Goal: Task Accomplishment & Management: Complete application form

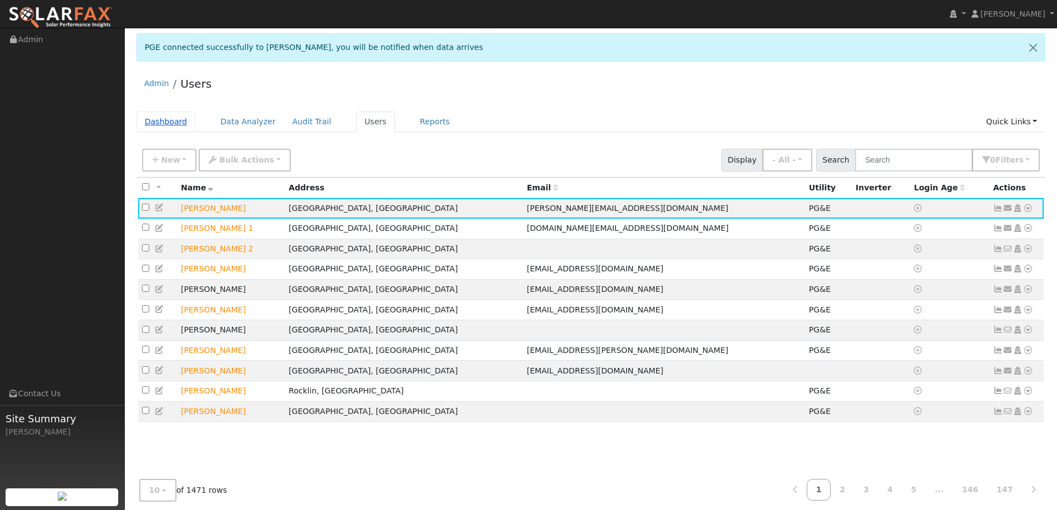
click at [163, 124] on link "Dashboard" at bounding box center [165, 122] width 59 height 21
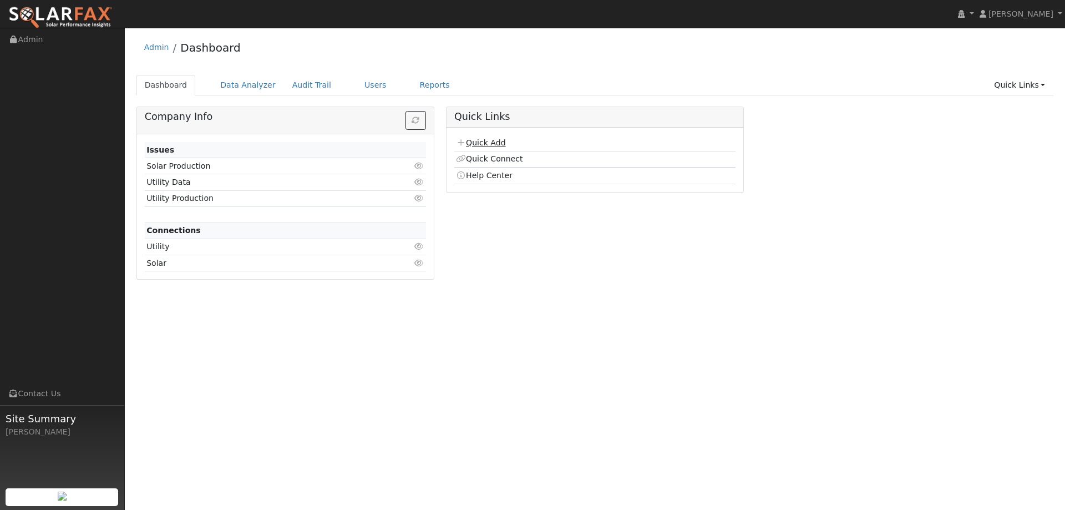
click at [493, 140] on link "Quick Add" at bounding box center [480, 142] width 49 height 9
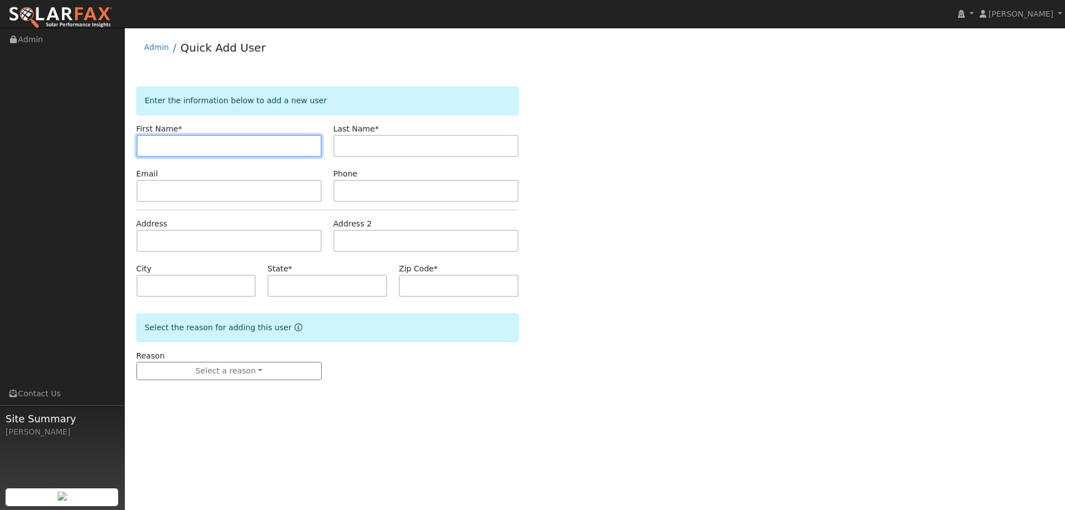
click at [172, 141] on input "text" at bounding box center [228, 146] width 185 height 22
paste input "[PERSON_NAME]"
click at [145, 146] on input "[PERSON_NAME]" at bounding box center [228, 146] width 185 height 22
type input "[PERSON_NAME]"
click at [397, 158] on form "Enter the information below to add a new user First Name * [PERSON_NAME] Last N…" at bounding box center [327, 245] width 382 height 316
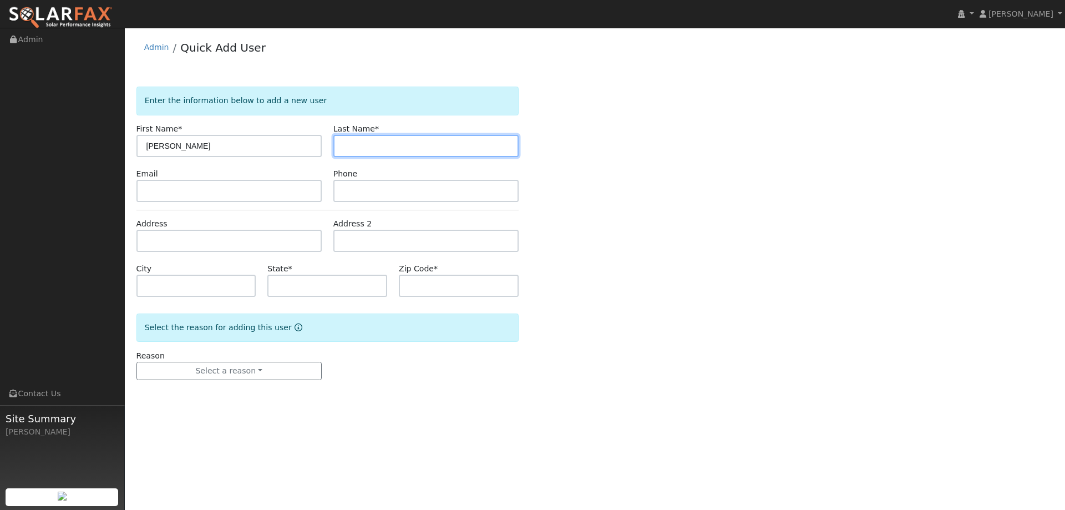
click at [392, 143] on input "text" at bounding box center [425, 146] width 185 height 22
click at [372, 154] on input "text" at bounding box center [425, 146] width 185 height 22
paste input "Guinn"
type input "Guinn"
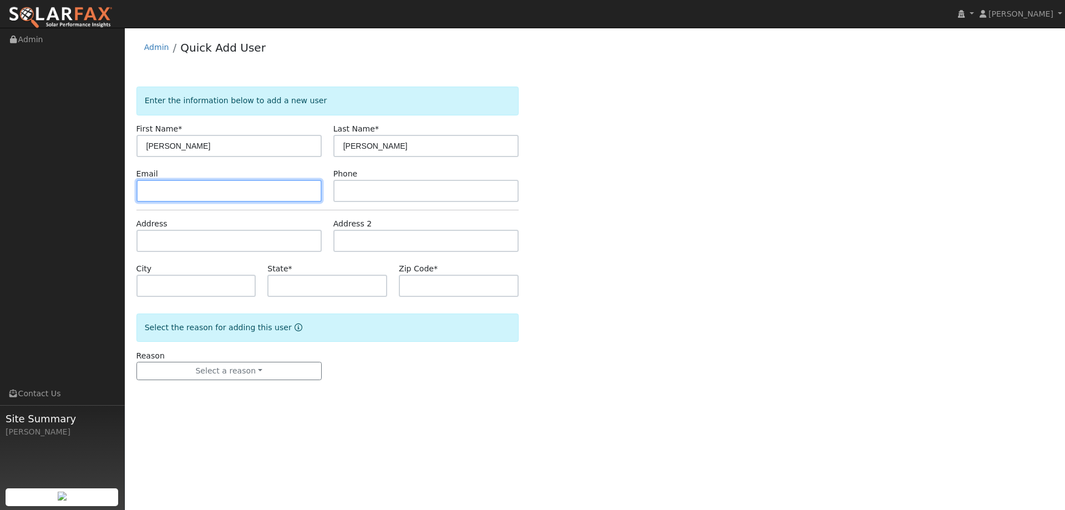
drag, startPoint x: 255, startPoint y: 190, endPoint x: 257, endPoint y: 196, distance: 6.5
click at [255, 192] on input "text" at bounding box center [228, 191] width 185 height 22
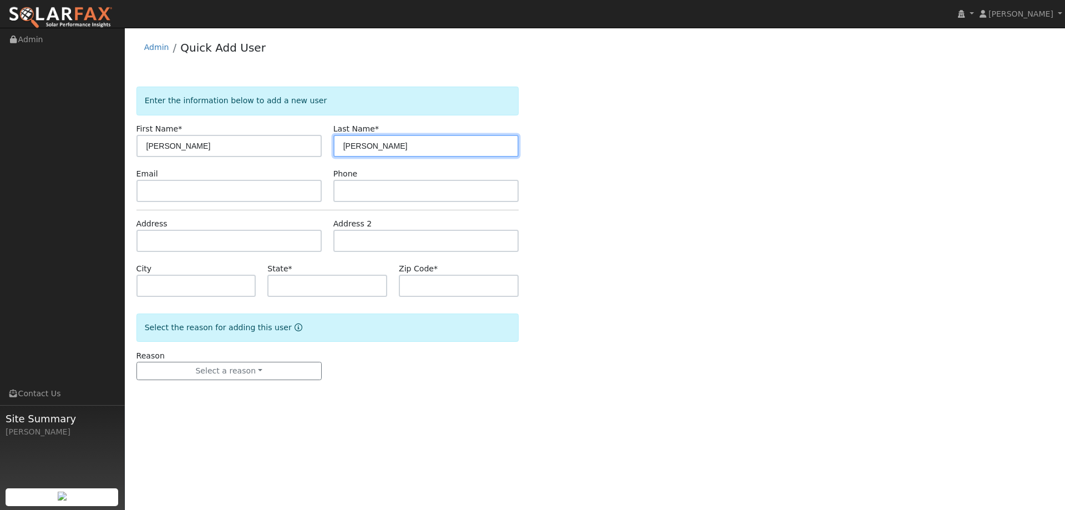
click at [345, 146] on input "Guinn" at bounding box center [425, 146] width 185 height 22
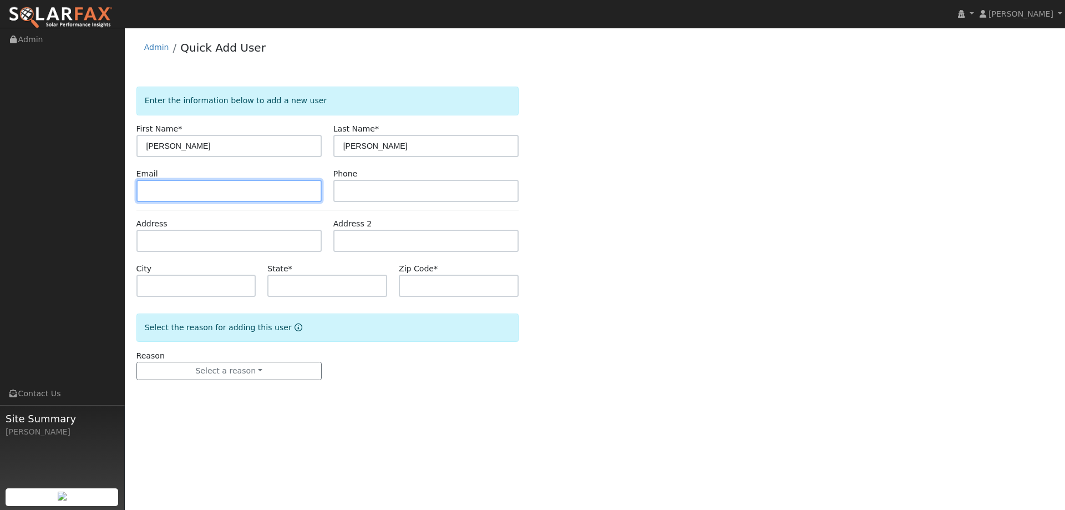
drag, startPoint x: 286, startPoint y: 185, endPoint x: 283, endPoint y: 192, distance: 7.7
click at [286, 186] on input "text" at bounding box center [228, 191] width 185 height 22
click at [161, 188] on input "text" at bounding box center [228, 191] width 185 height 22
paste input "Derekguinn@gmail.com"
click at [146, 191] on input "Derekguinn@gmail.com" at bounding box center [228, 191] width 185 height 22
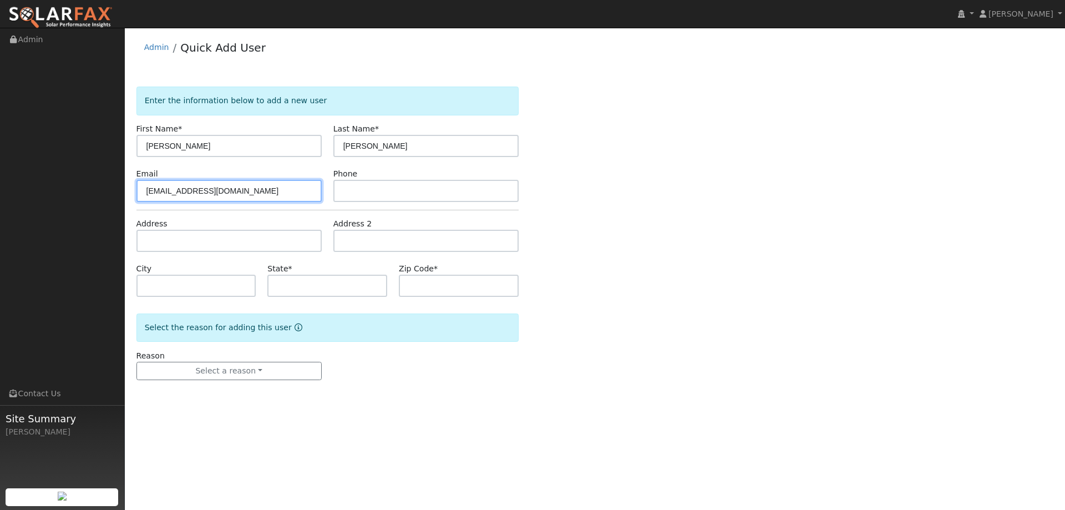
type input "Derekguinn@gmail.com"
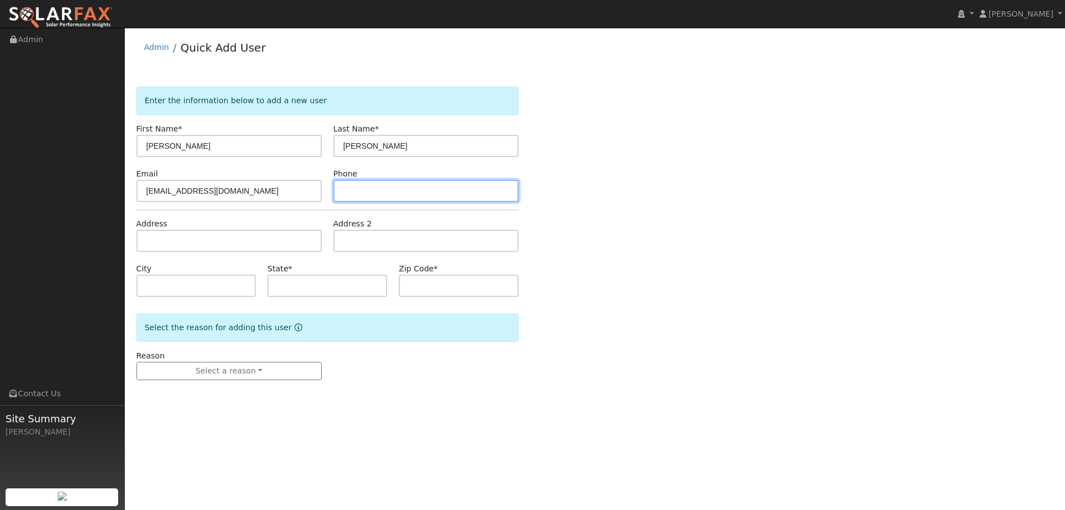
click at [370, 190] on input "text" at bounding box center [425, 191] width 185 height 22
click at [345, 189] on input "text" at bounding box center [425, 191] width 185 height 22
paste input "415-530-9044"
click at [345, 189] on input "415-530-9044" at bounding box center [425, 191] width 185 height 22
type input "415-530-9044"
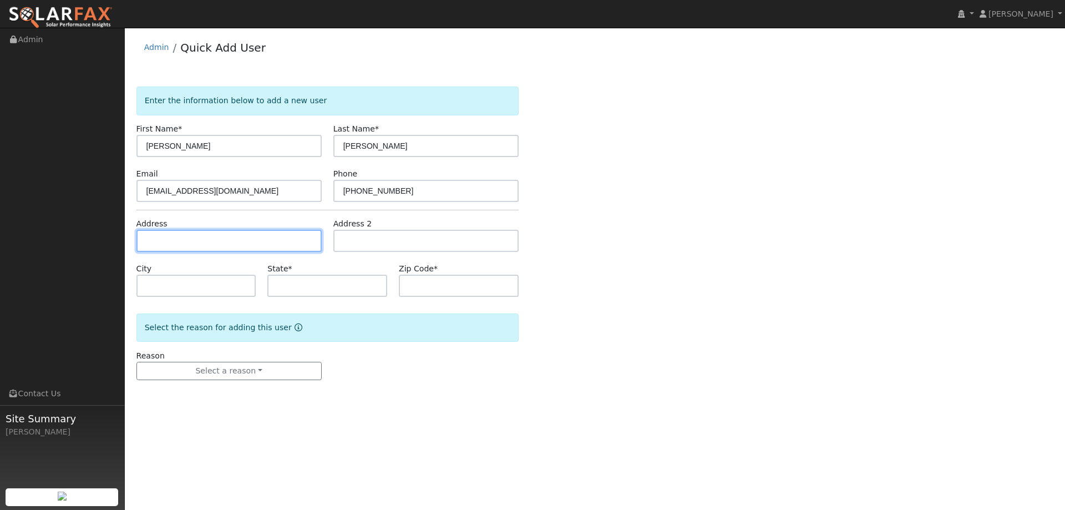
click at [226, 251] on input "text" at bounding box center [228, 241] width 185 height 22
click at [159, 236] on input "text" at bounding box center [228, 241] width 185 height 22
paste input "192 Ivy Drive"
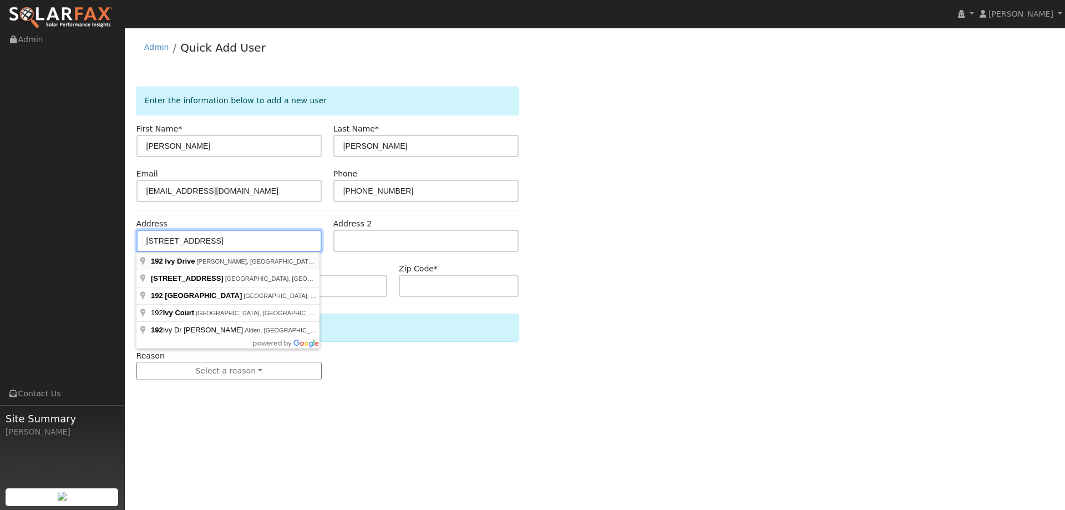
type input "192 Ivy Drive"
type input "Orinda"
type input "CA"
type input "94563"
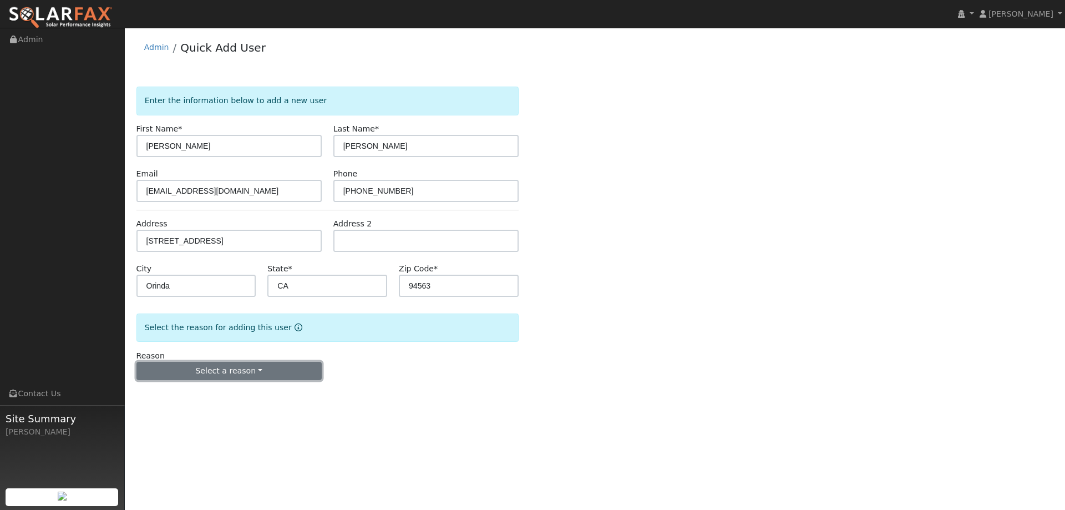
click at [261, 364] on button "Select a reason" at bounding box center [228, 371] width 185 height 19
click at [210, 397] on link "New lead" at bounding box center [198, 394] width 123 height 16
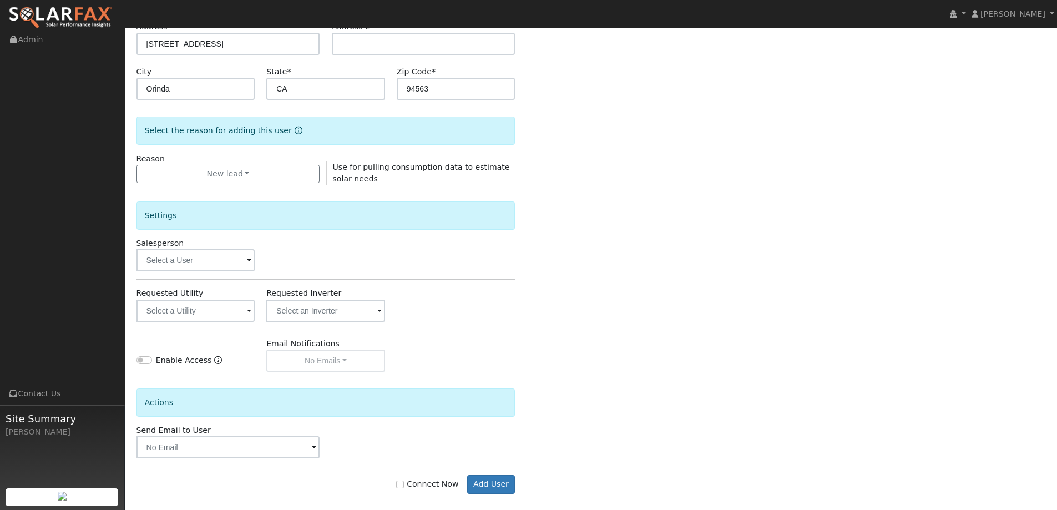
scroll to position [209, 0]
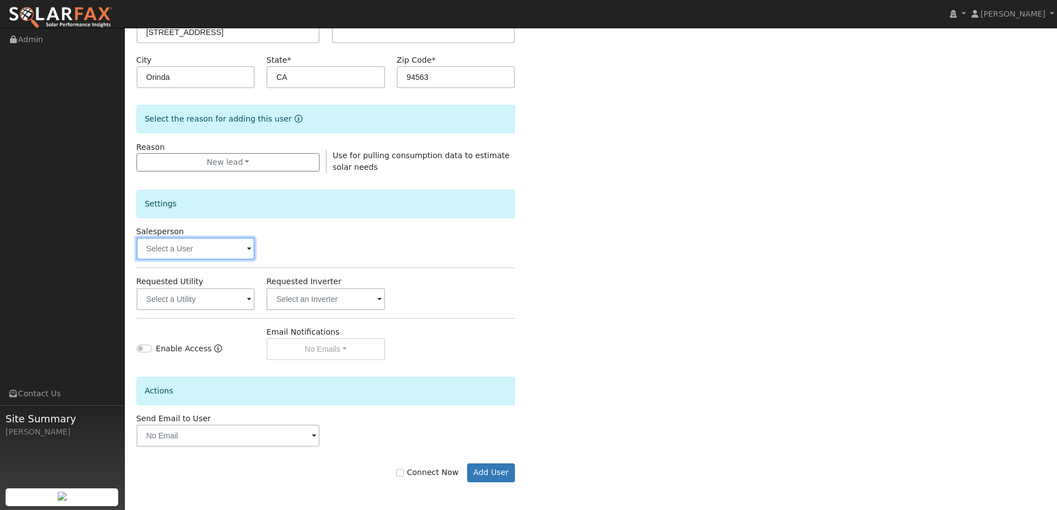
click at [222, 250] on input "text" at bounding box center [195, 248] width 119 height 22
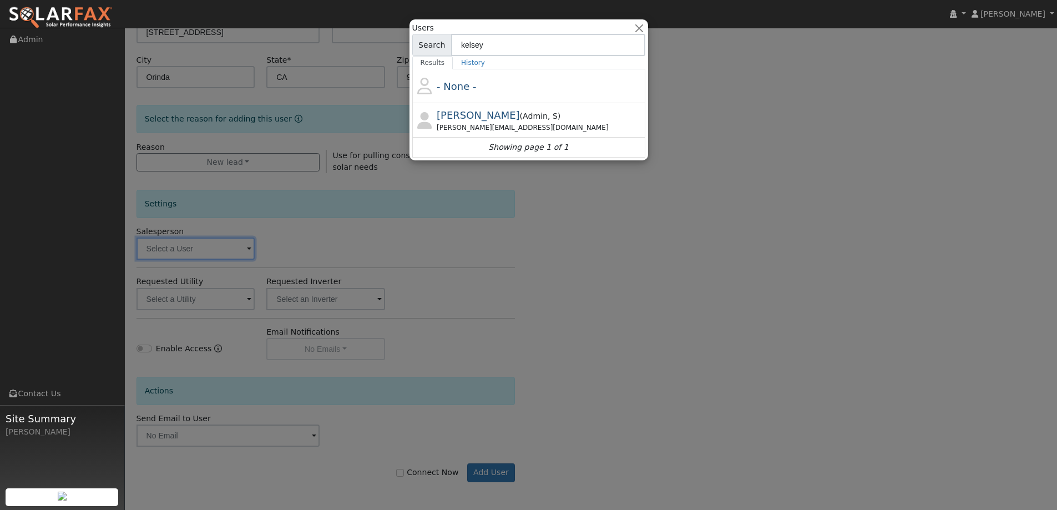
type input "kelsey"
click at [521, 114] on span "Kelsey Commerford ( Admin , S )" at bounding box center [499, 116] width 124 height 9
type input "Kelsey Commerford"
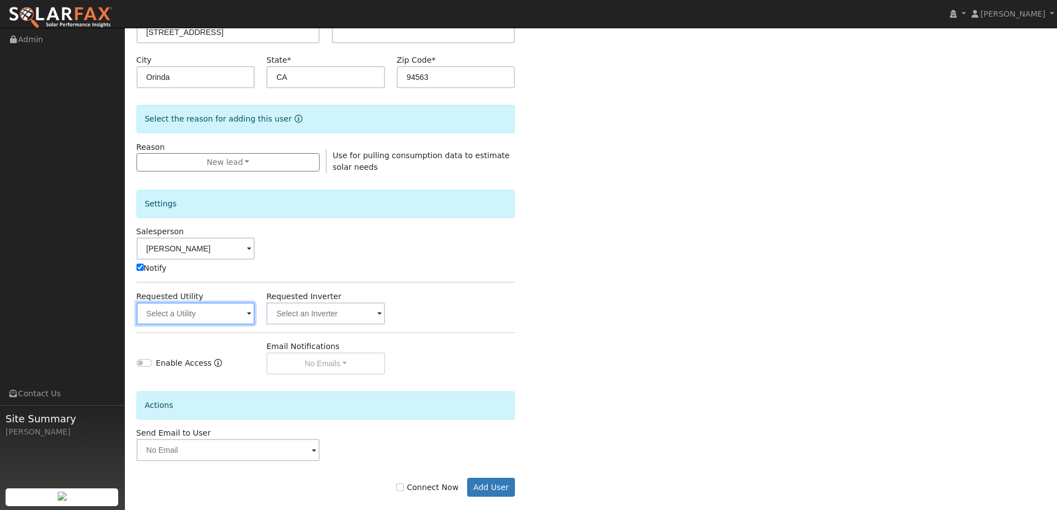
click at [216, 312] on input "text" at bounding box center [195, 313] width 119 height 22
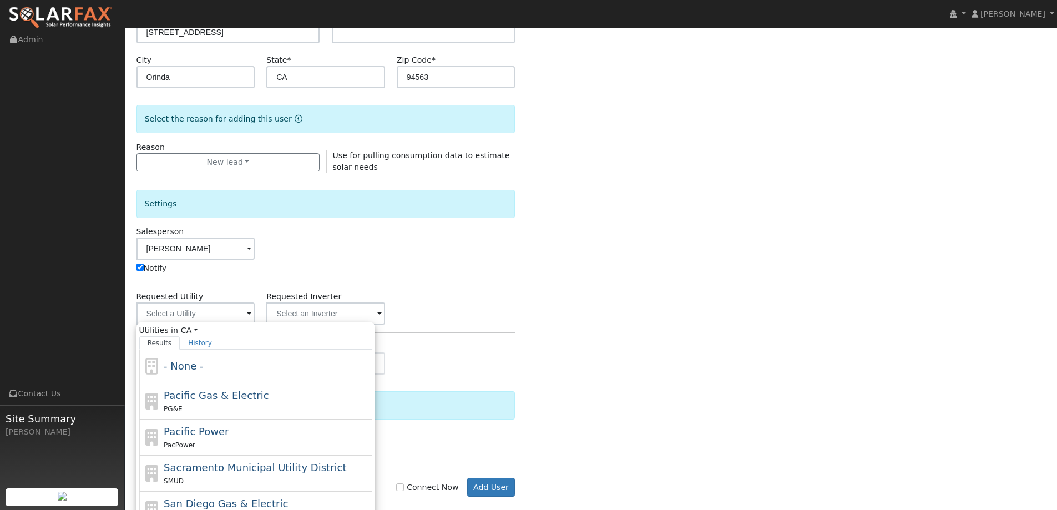
click at [298, 391] on div "Pacific Gas & Electric PG&E" at bounding box center [267, 401] width 206 height 27
type input "Pacific Gas & Electric"
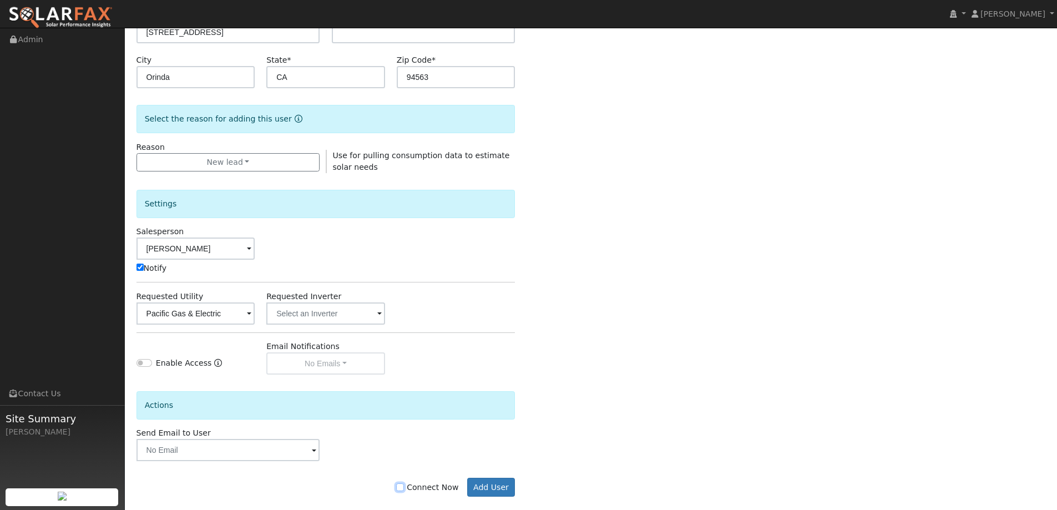
click at [404, 488] on input "Connect Now" at bounding box center [400, 487] width 8 height 8
checkbox input "true"
click at [470, 486] on button "Add User" at bounding box center [491, 487] width 48 height 19
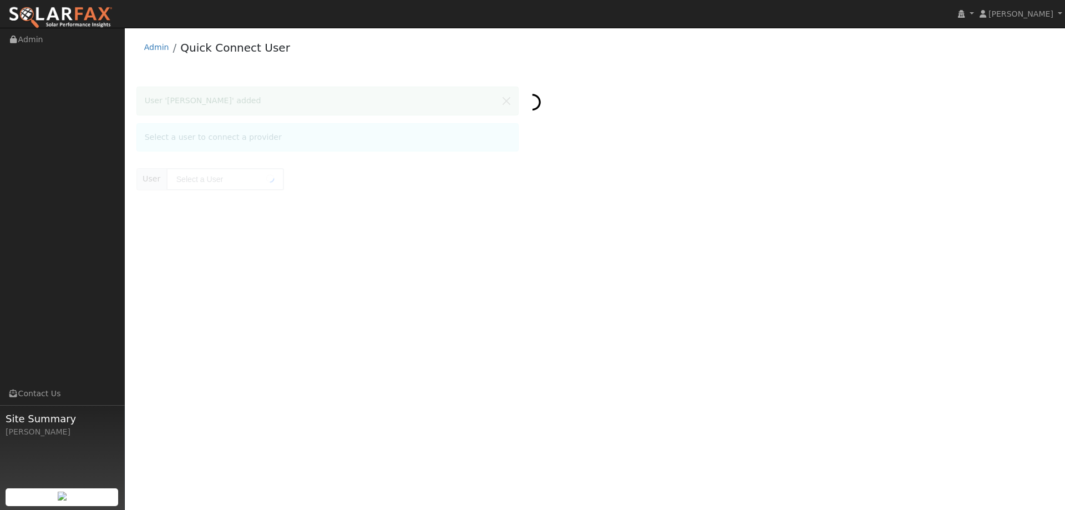
type input "Derek Guinn"
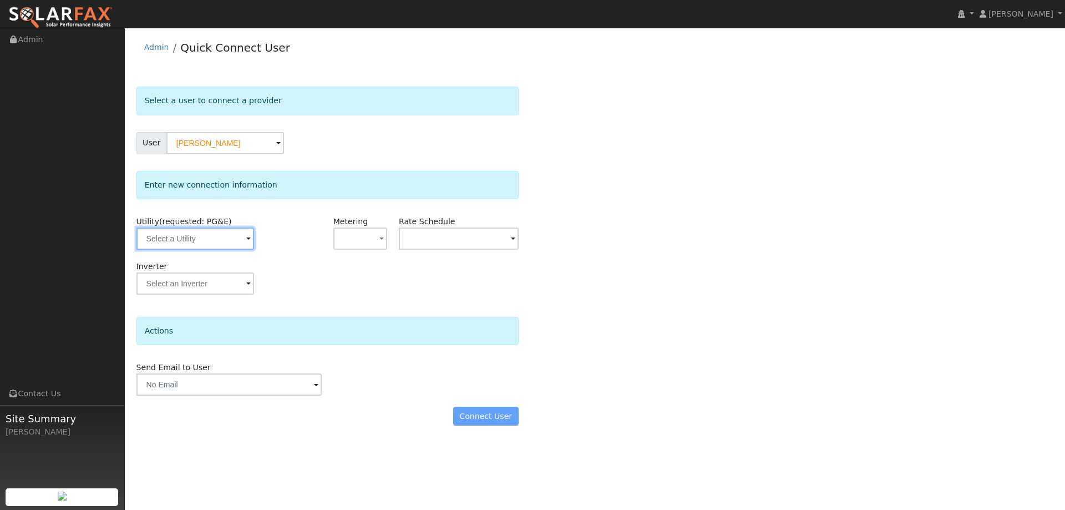
click at [207, 232] on input "text" at bounding box center [195, 238] width 118 height 22
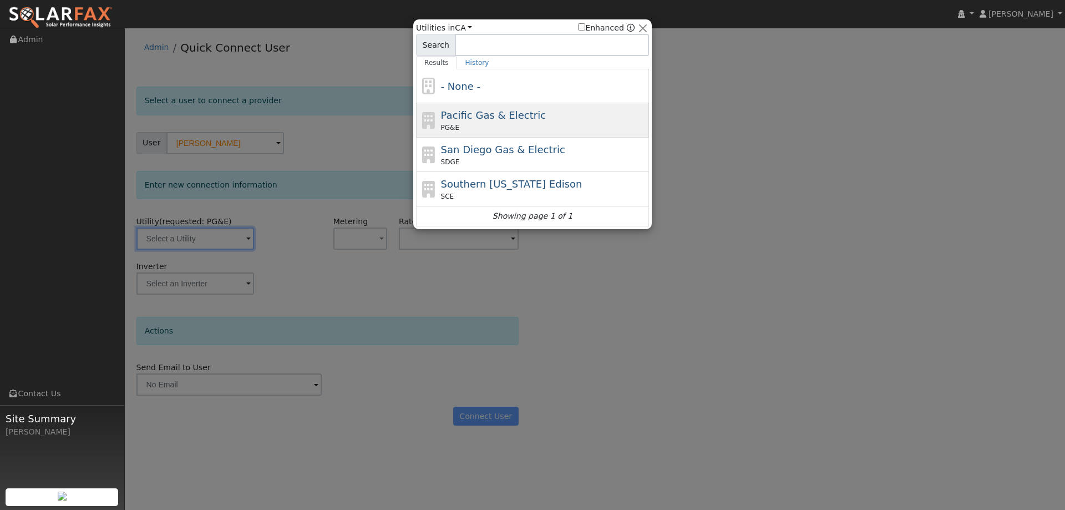
click at [532, 110] on div "Pacific Gas & Electric PG&E" at bounding box center [544, 120] width 206 height 25
type input "PG&E"
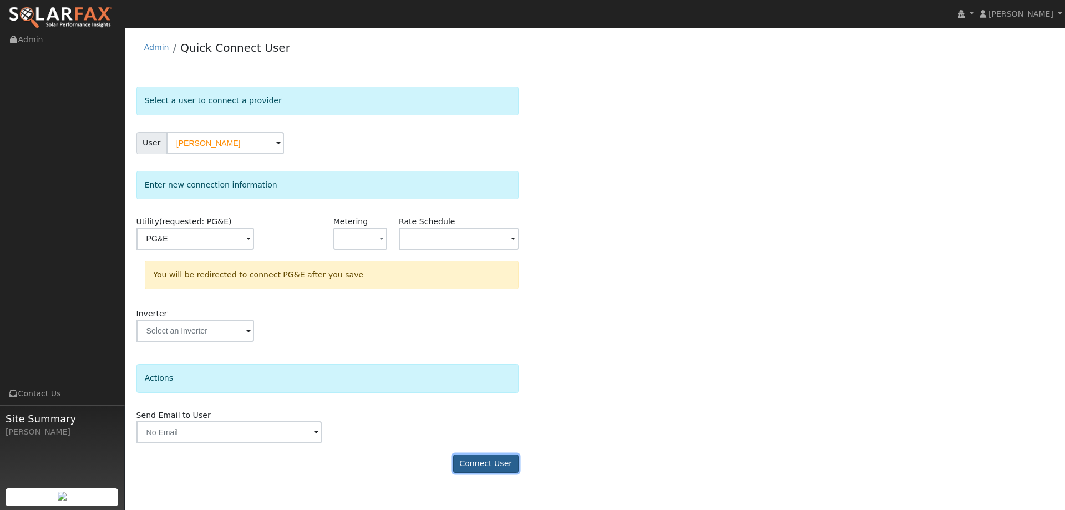
click at [513, 462] on button "Connect User" at bounding box center [485, 463] width 65 height 19
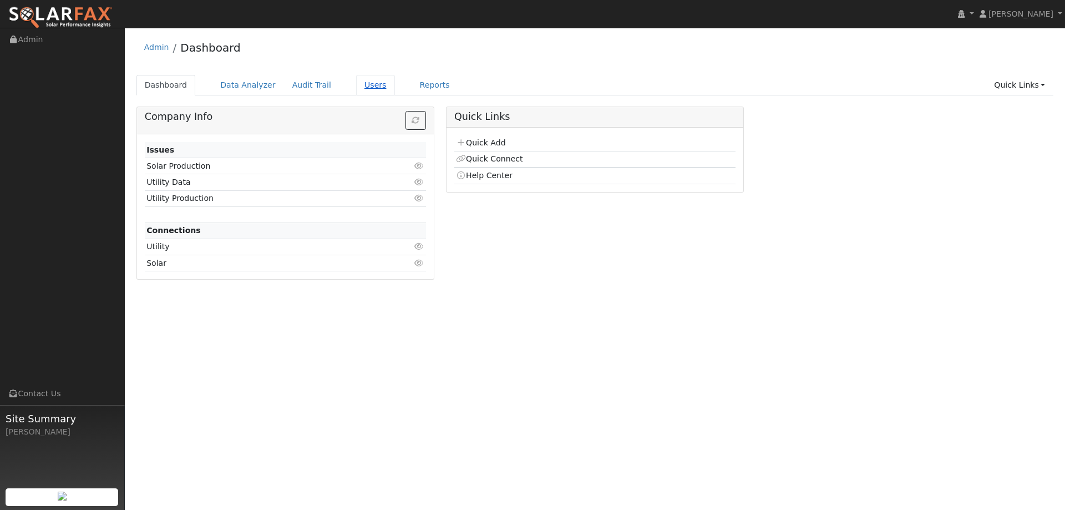
click at [360, 83] on link "Users" at bounding box center [375, 85] width 39 height 21
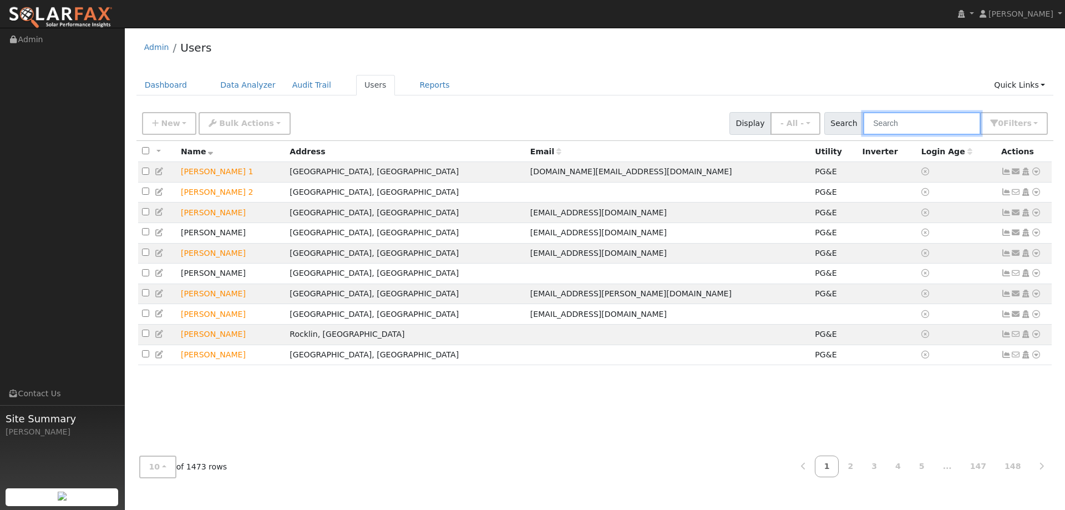
click at [909, 114] on input "text" at bounding box center [922, 123] width 118 height 23
click at [914, 124] on input "text" at bounding box center [922, 123] width 118 height 23
paste input "Derek Guinn"
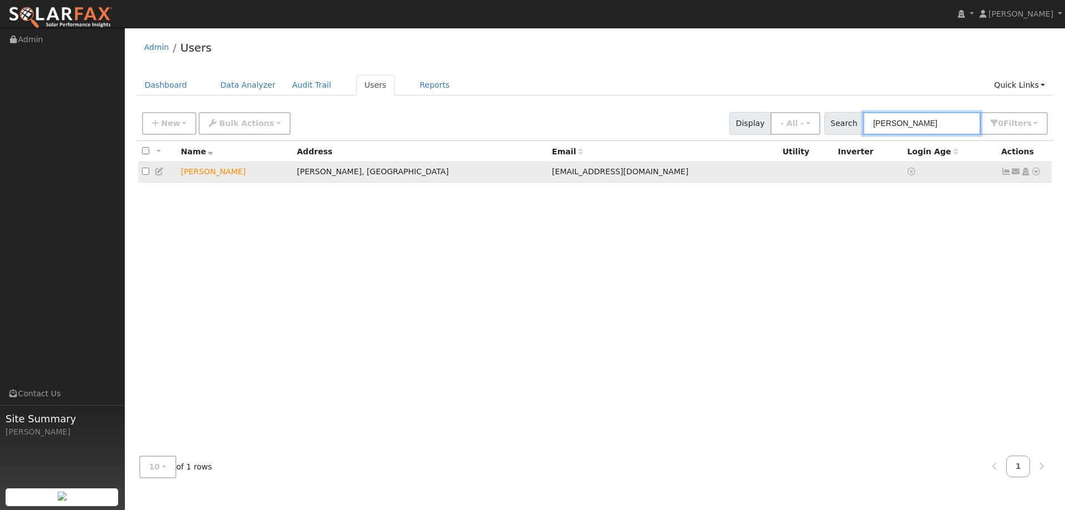
type input "Derek Guinn"
click at [1035, 174] on icon at bounding box center [1036, 172] width 10 height 8
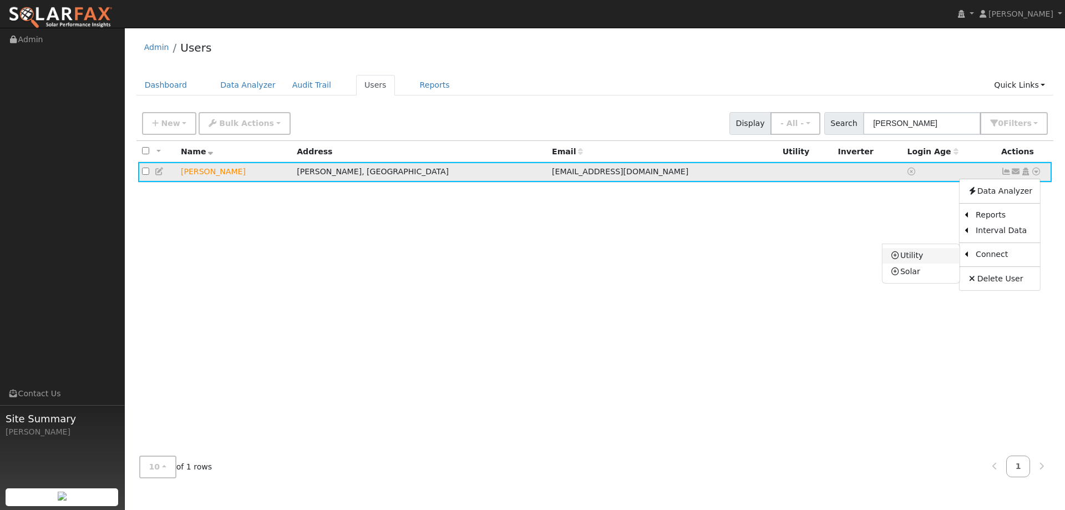
click at [930, 256] on link "Utility" at bounding box center [921, 256] width 77 height 16
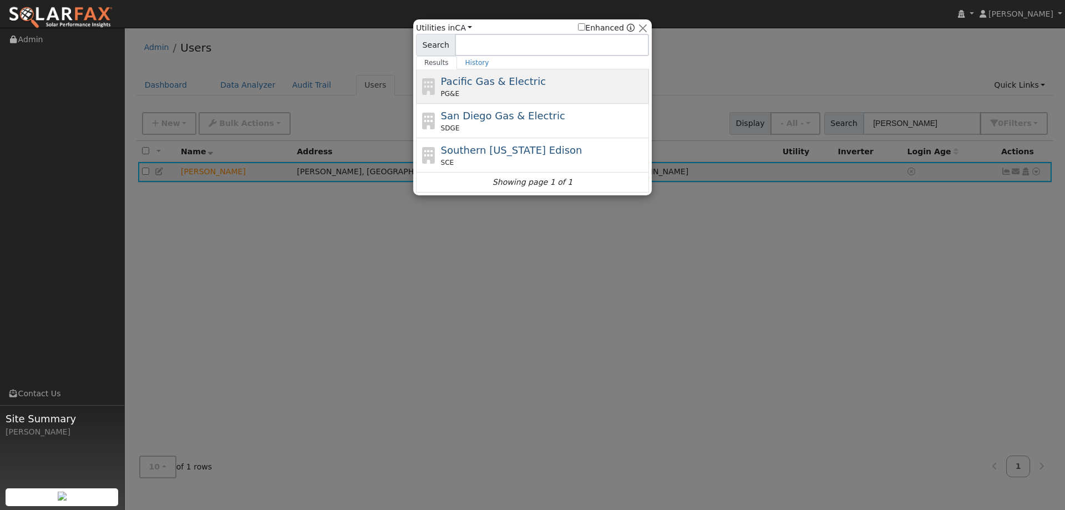
click at [475, 88] on div "Pacific Gas & Electric PG&E" at bounding box center [544, 86] width 206 height 25
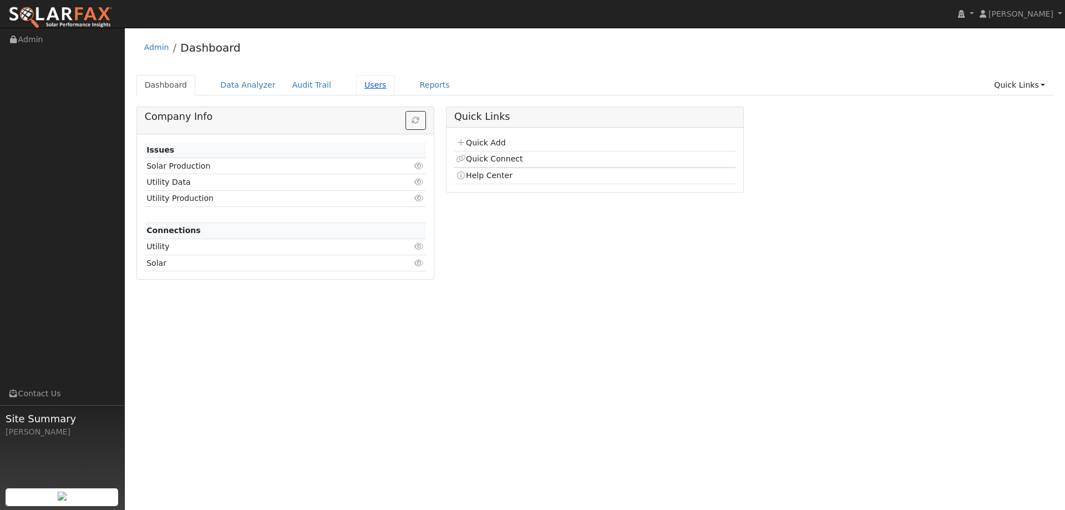
click at [372, 90] on link "Users" at bounding box center [375, 85] width 39 height 21
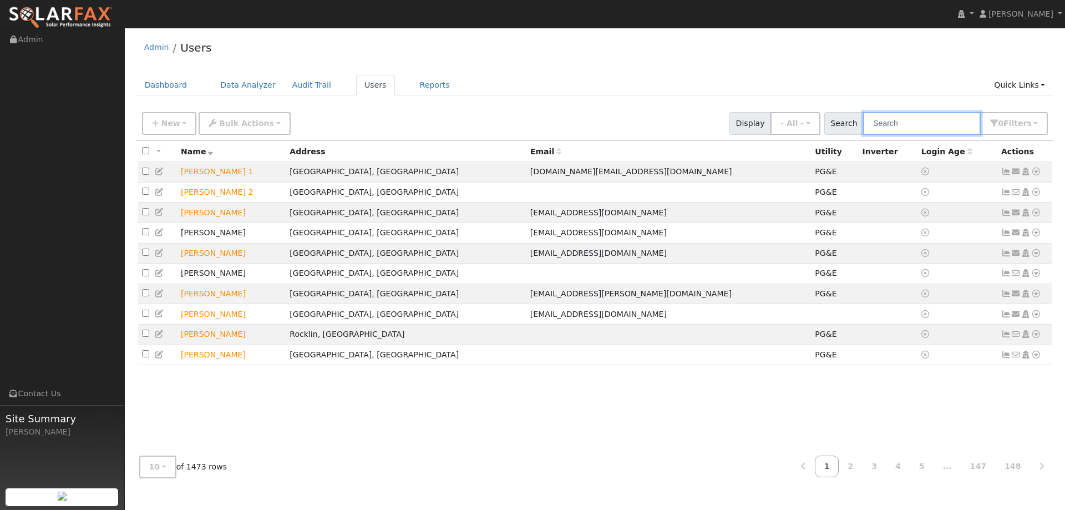
click at [894, 123] on input "text" at bounding box center [922, 123] width 118 height 23
paste input "Derek Guinn"
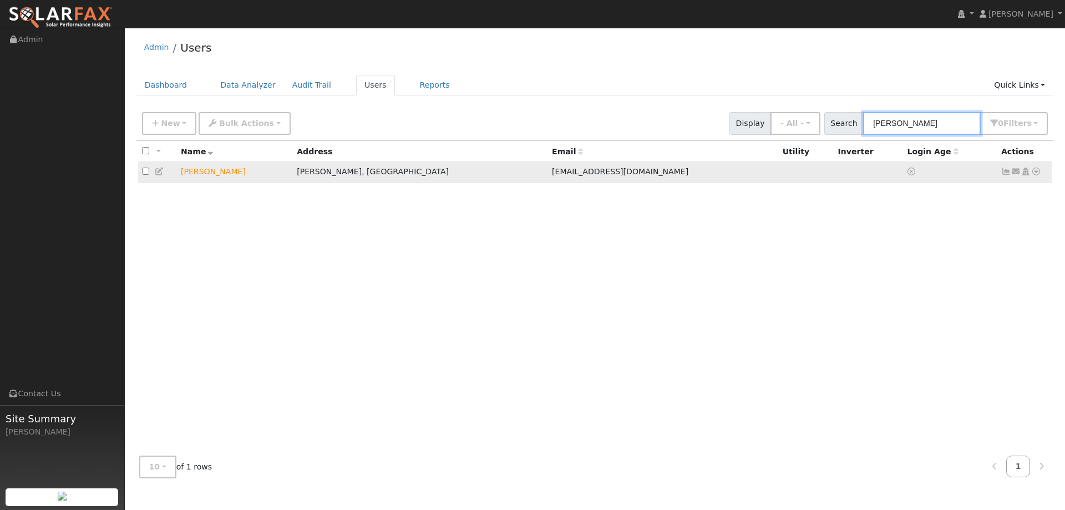
type input "Derek Guinn"
click icon
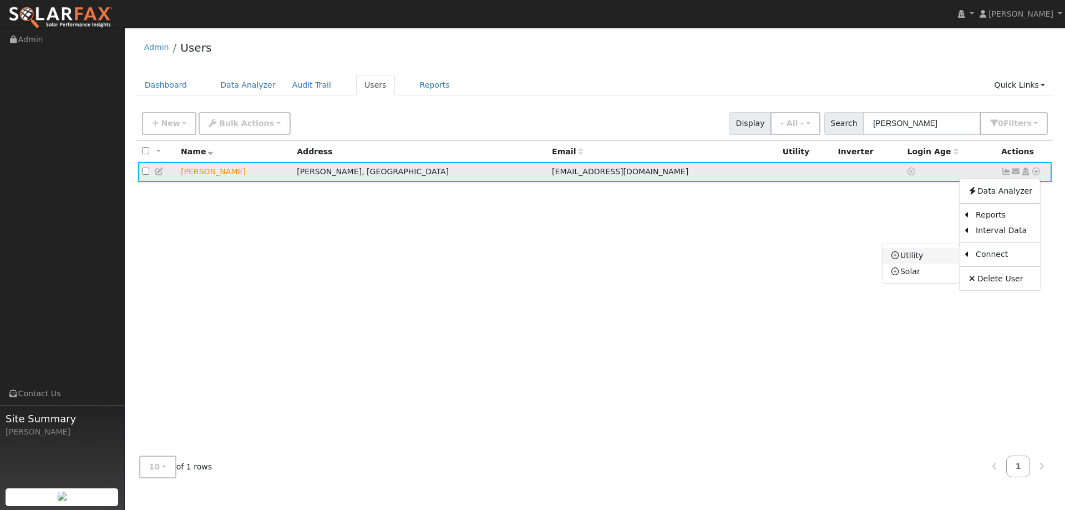
click link "Utility"
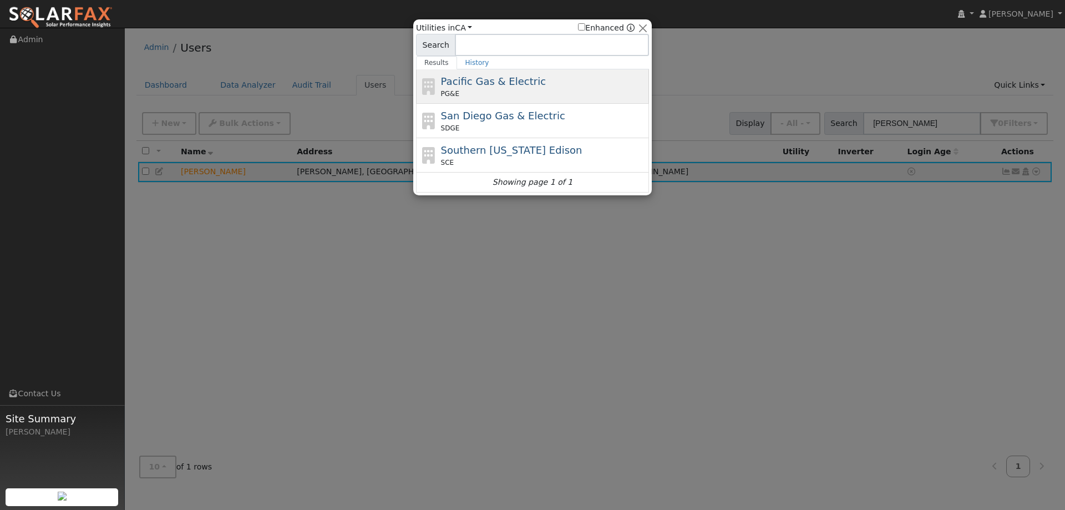
click span "Pacific Gas & Electric"
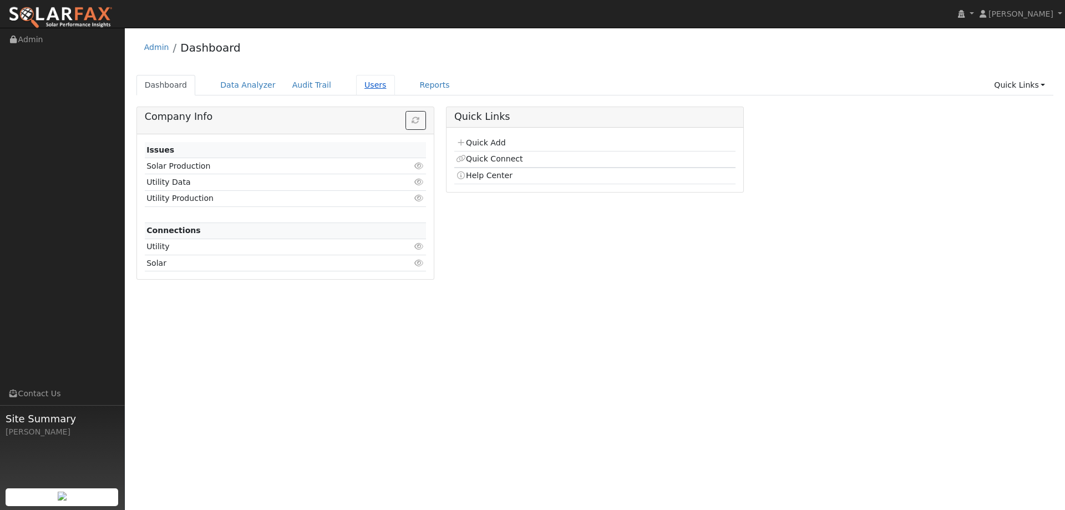
click at [359, 91] on link "Users" at bounding box center [375, 85] width 39 height 21
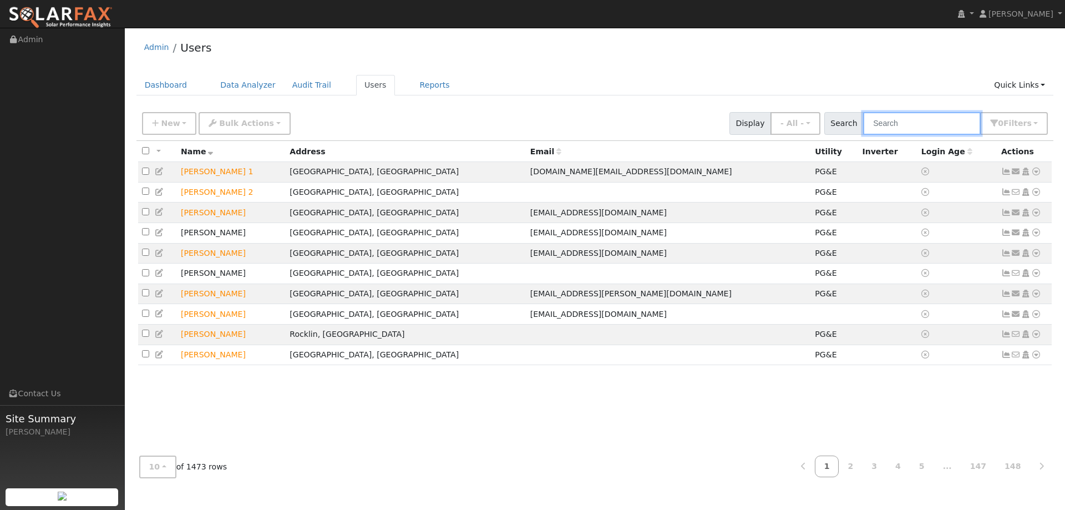
click at [890, 128] on input "text" at bounding box center [922, 123] width 118 height 23
paste input "Derek Guinn"
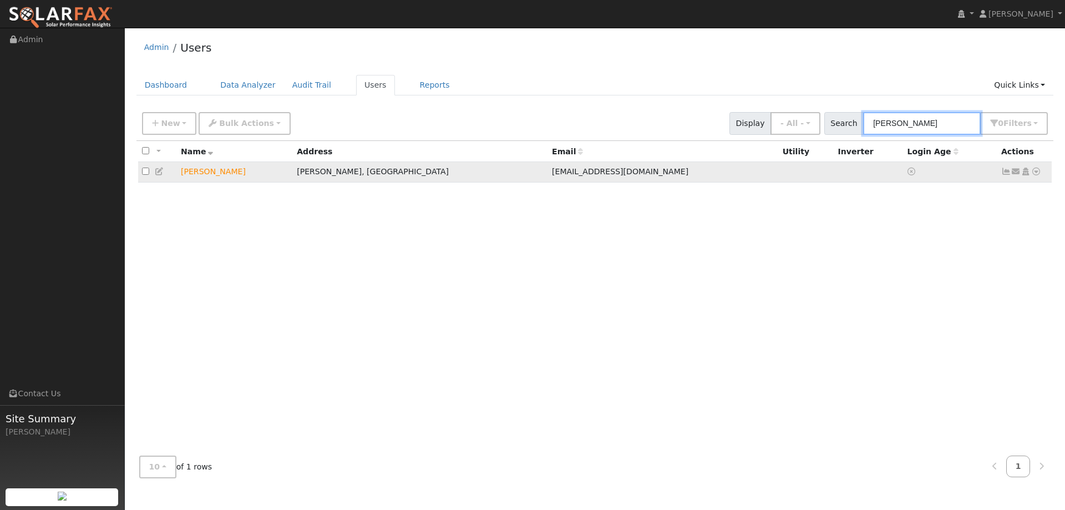
type input "Derek Guinn"
click at [1039, 174] on icon at bounding box center [1036, 172] width 10 height 8
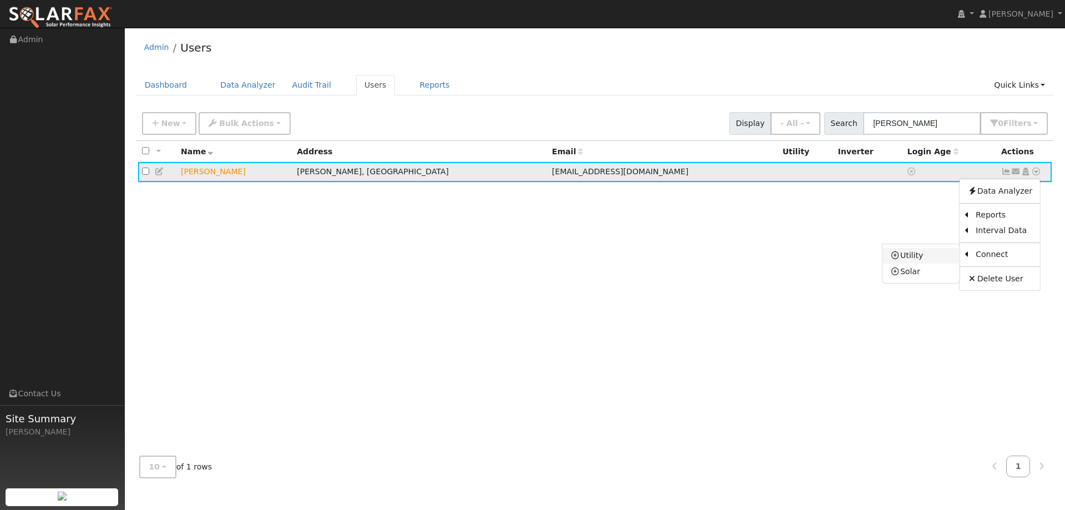
click at [914, 260] on link "Utility" at bounding box center [921, 256] width 77 height 16
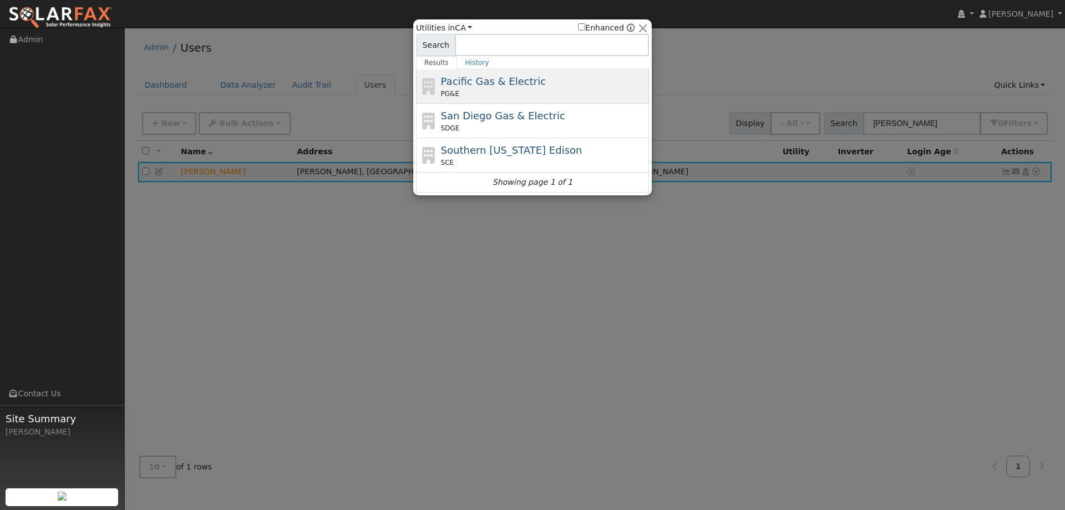
click at [516, 89] on div "Pacific Gas & Electric PG&E" at bounding box center [544, 86] width 206 height 25
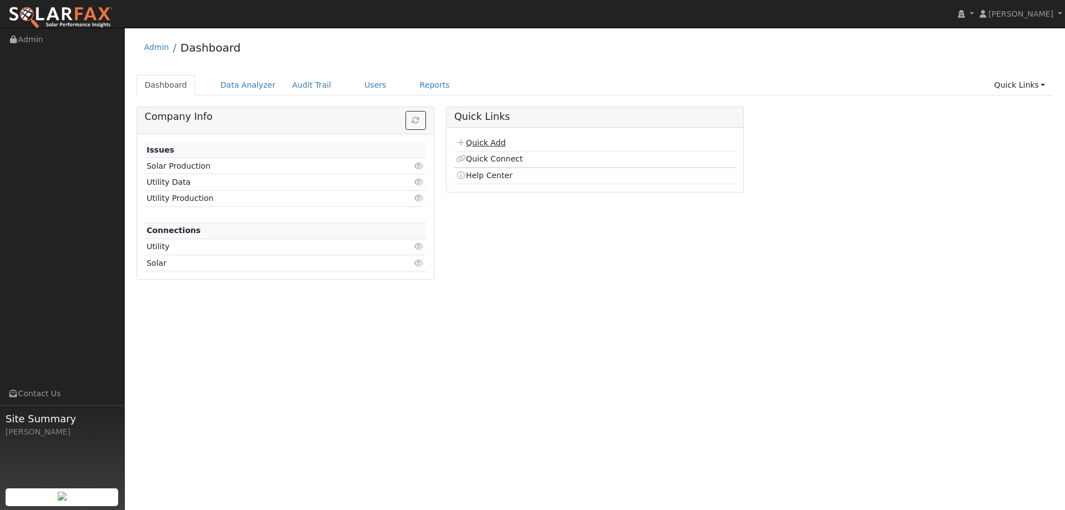
click at [490, 141] on link "Quick Add" at bounding box center [480, 142] width 49 height 9
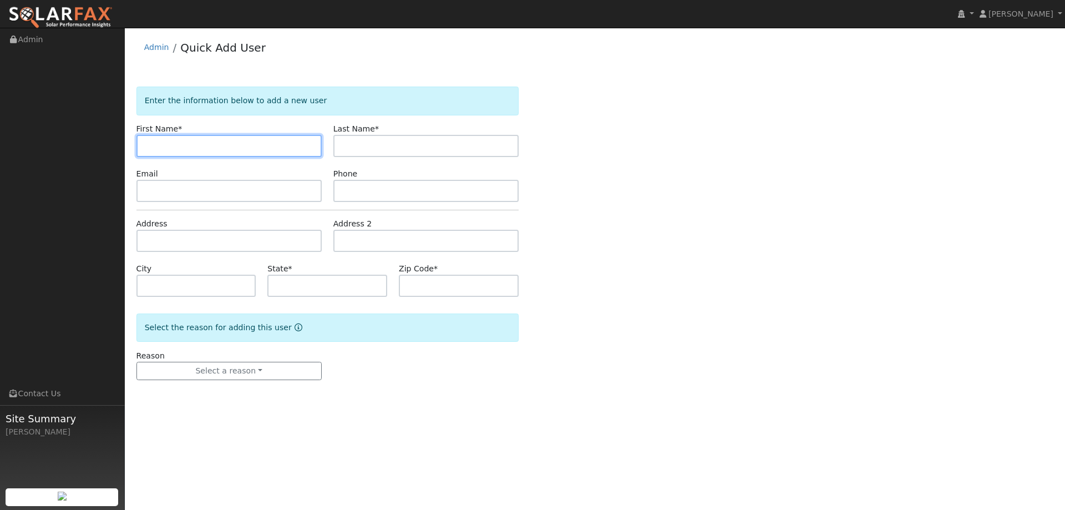
click at [161, 145] on input "text" at bounding box center [228, 146] width 185 height 22
paste input "Toni"
click at [145, 146] on input "Toni" at bounding box center [228, 146] width 185 height 22
type input "Toni"
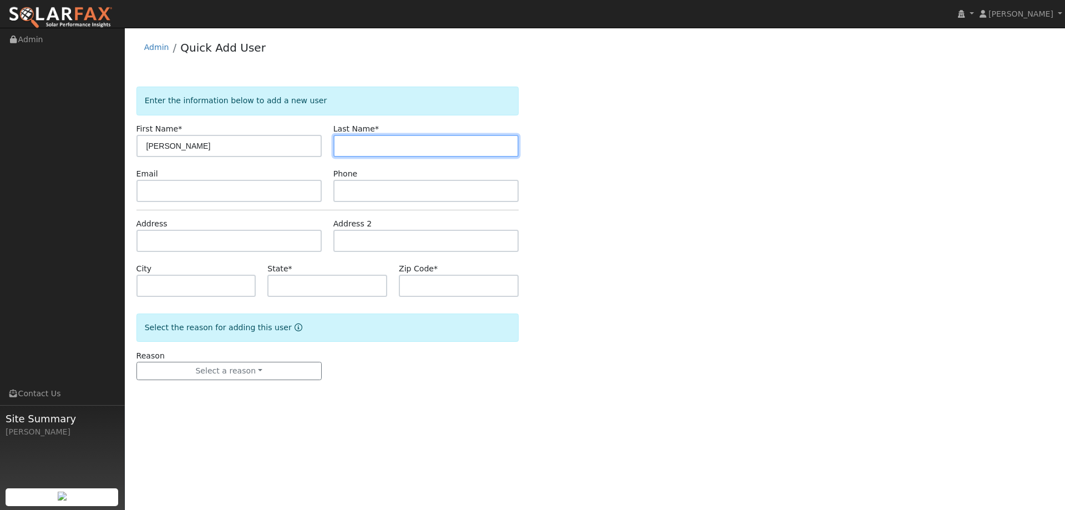
click at [379, 152] on input "text" at bounding box center [425, 146] width 185 height 22
click at [364, 148] on input "text" at bounding box center [425, 146] width 185 height 22
paste input "Chen"
click at [345, 149] on input "Chen" at bounding box center [425, 146] width 185 height 22
click at [345, 148] on input "Chen" at bounding box center [425, 146] width 185 height 22
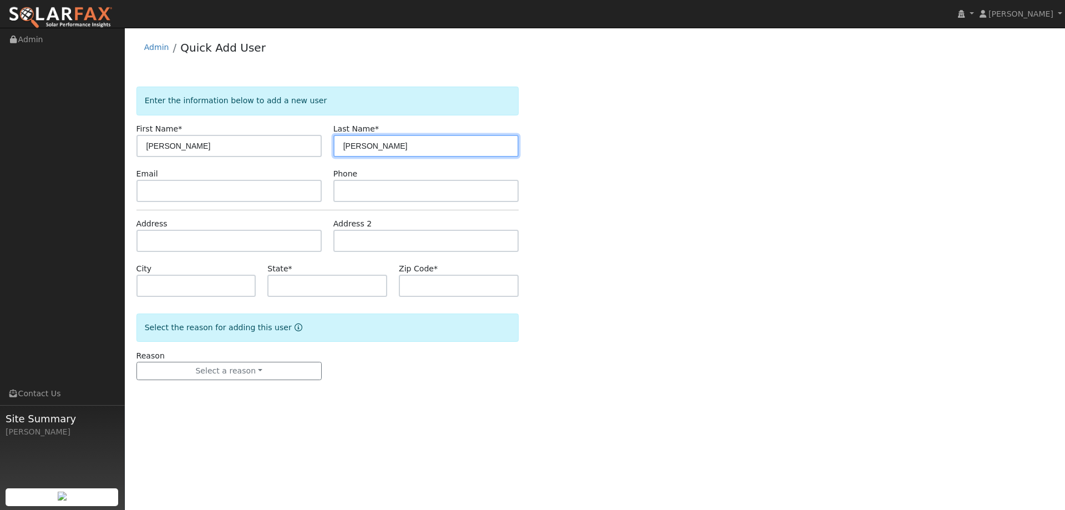
type input "Chen"
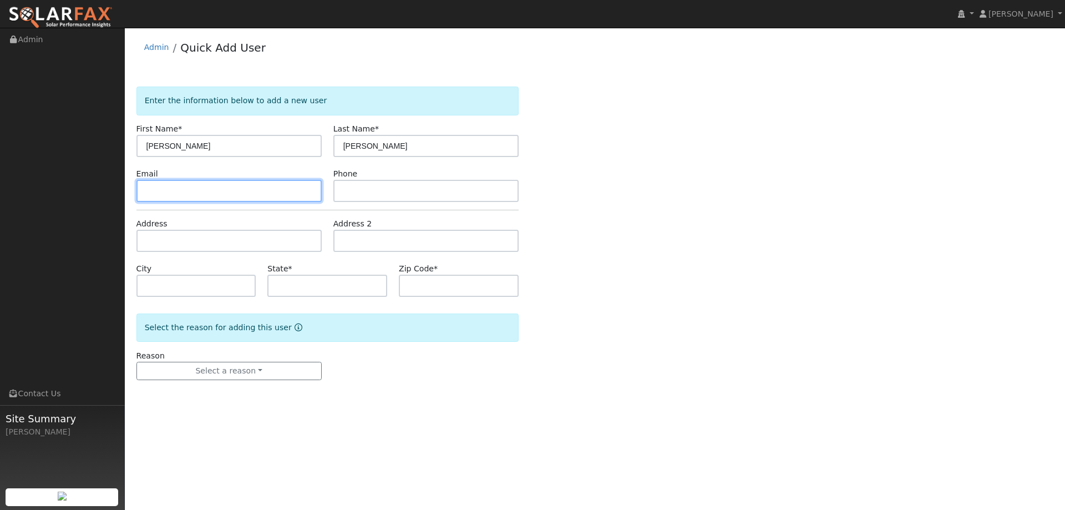
click at [229, 201] on input "text" at bounding box center [228, 191] width 185 height 22
click at [158, 192] on input "text" at bounding box center [228, 191] width 185 height 22
paste input "yxtonic@gmail.com"
click at [147, 193] on input "yxtonic@gmail.com" at bounding box center [228, 191] width 185 height 22
type input "yxtonic@gmail.com"
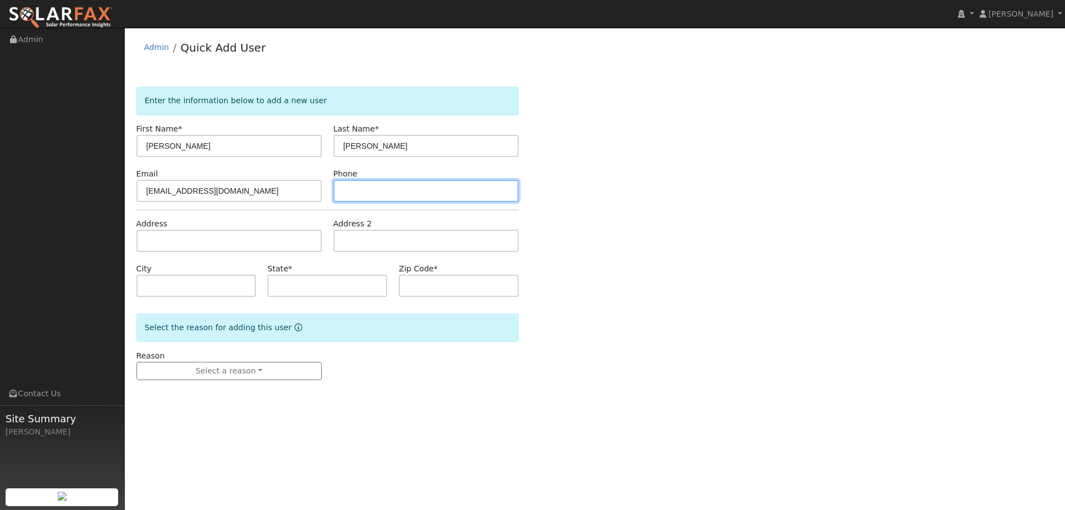
click at [396, 187] on input "text" at bounding box center [425, 191] width 185 height 22
click at [356, 186] on input "text" at bounding box center [425, 191] width 185 height 22
paste input "(415) 786-5619"
click at [343, 192] on input "(415) 786-5619" at bounding box center [425, 191] width 185 height 22
type input "(415) 786-5619"
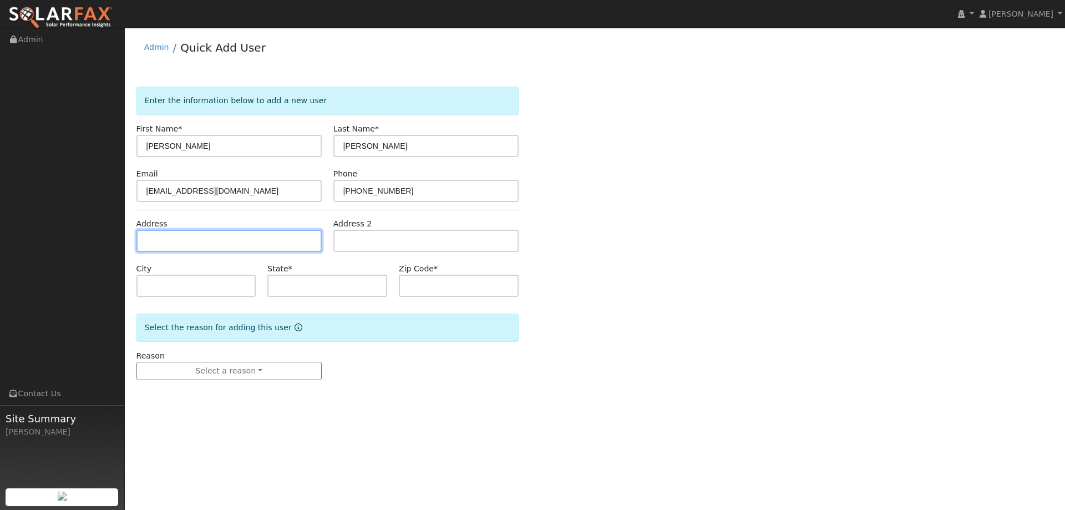
click at [212, 246] on input "text" at bounding box center [228, 241] width 185 height 22
click at [186, 236] on input "text" at bounding box center [228, 241] width 185 height 22
paste input "7961 Millbrook Ave"
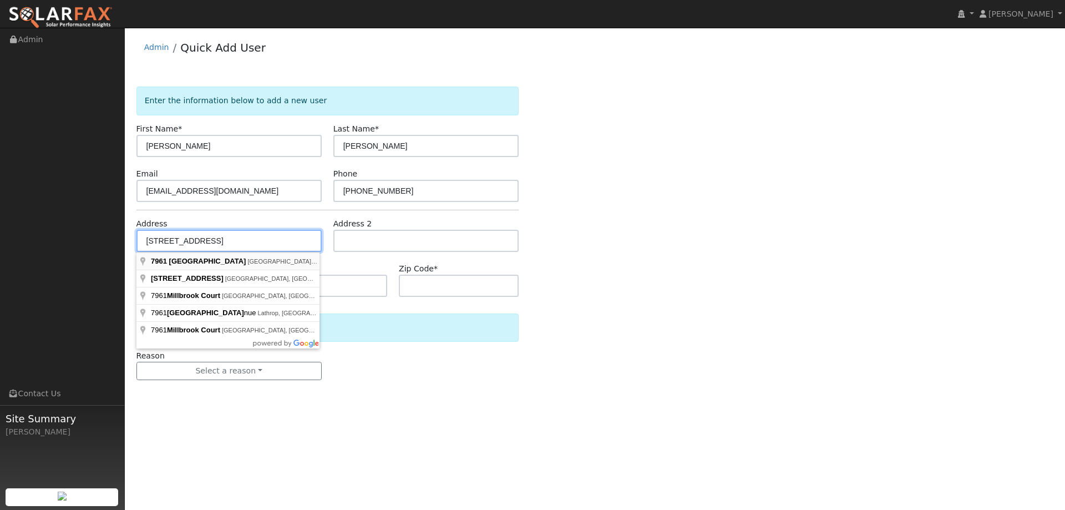
type input "7961 Millbrook Avenue"
type input "Dublin"
type input "CA"
type input "94568"
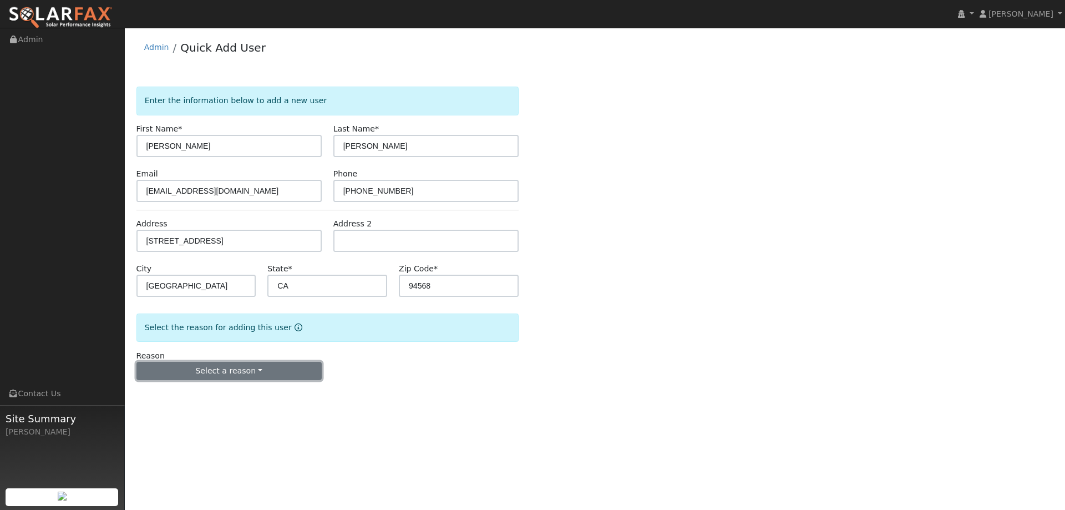
click at [286, 362] on button "Select a reason" at bounding box center [228, 371] width 185 height 19
click at [199, 397] on link "New lead" at bounding box center [198, 394] width 123 height 16
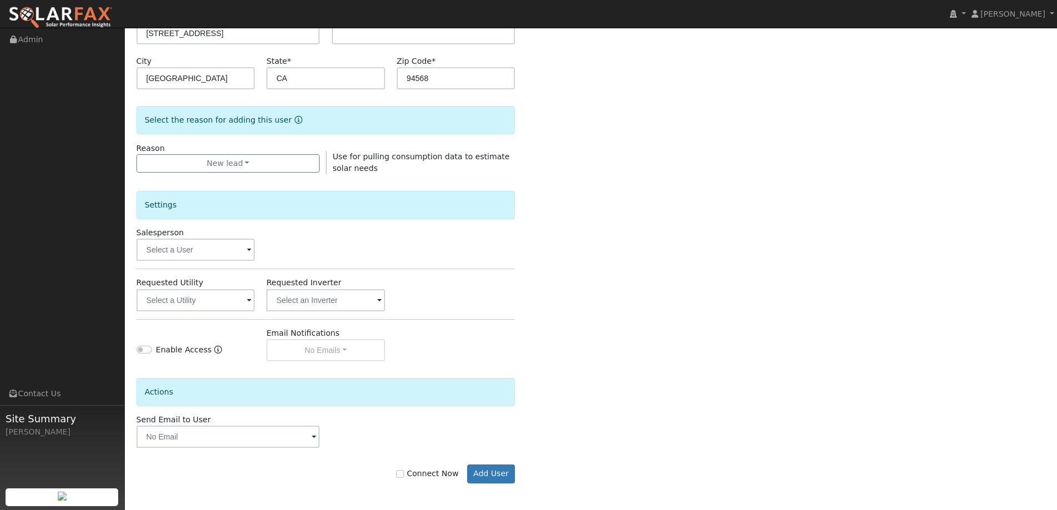
scroll to position [209, 0]
click at [238, 245] on input "text" at bounding box center [195, 248] width 119 height 22
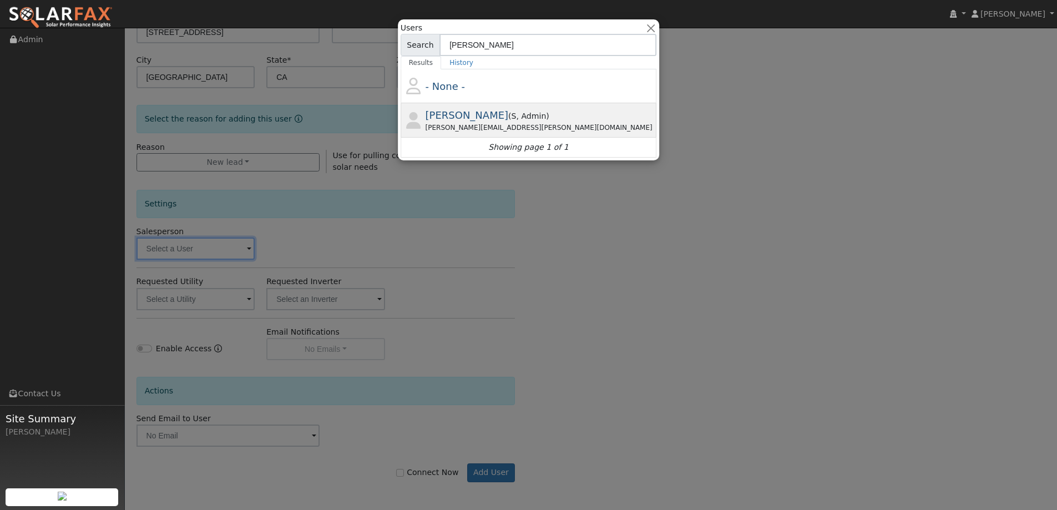
type input "paul ka"
click at [531, 115] on div "Paul Karst ( S , Admin ) Paul.karst@ambrosesolar.com" at bounding box center [539, 120] width 229 height 25
type input "Paul Karst"
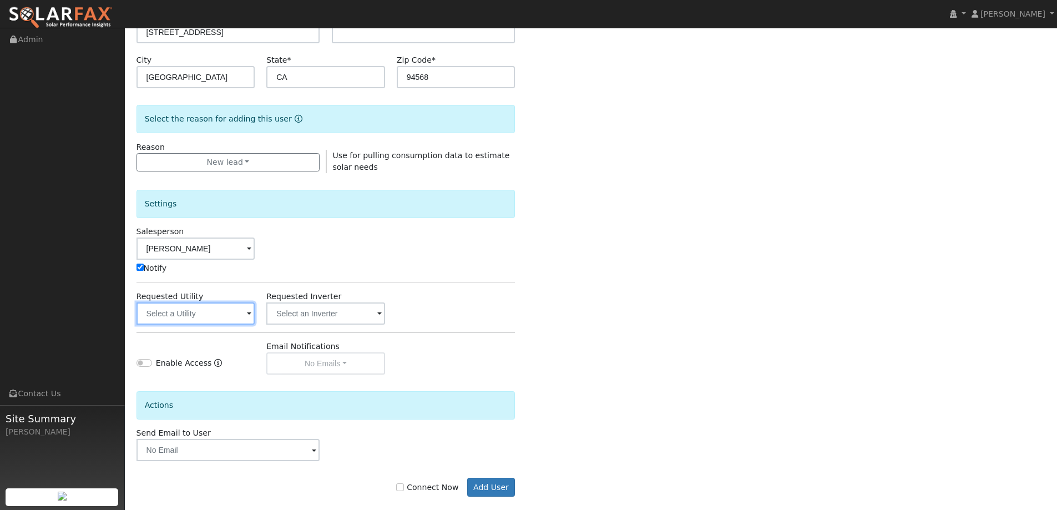
click at [234, 309] on input "text" at bounding box center [195, 313] width 119 height 22
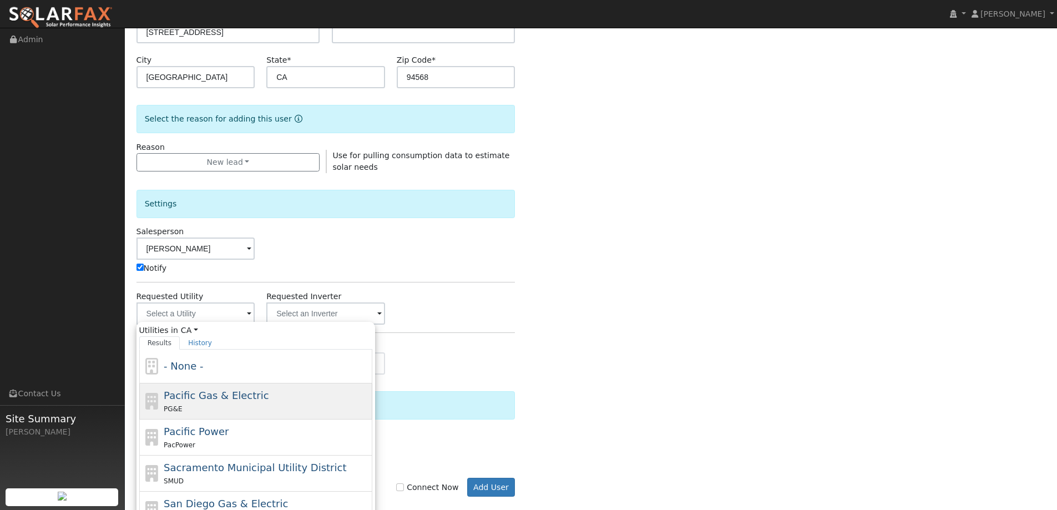
click at [261, 393] on div "Pacific Gas & Electric PG&E" at bounding box center [267, 401] width 206 height 27
type input "Pacific Gas & Electric"
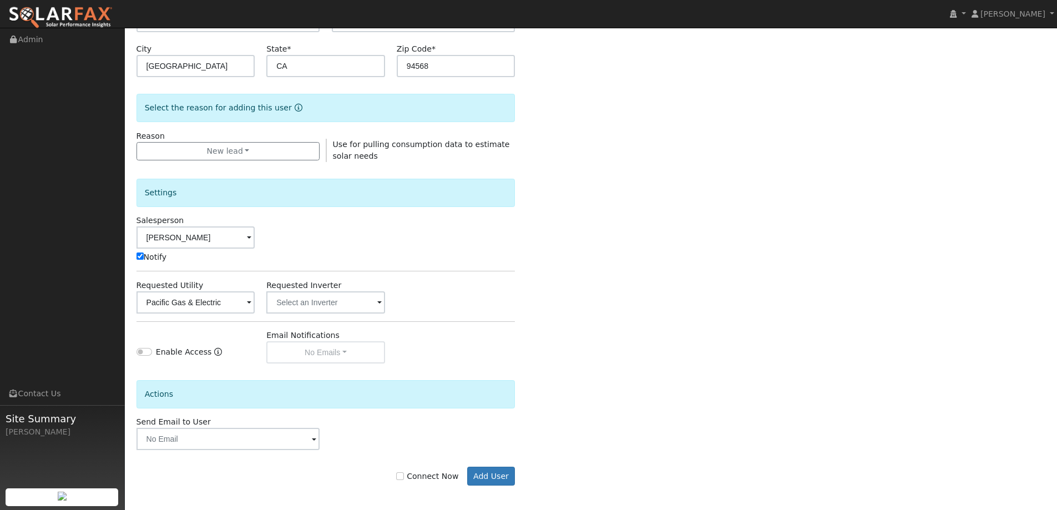
scroll to position [223, 0]
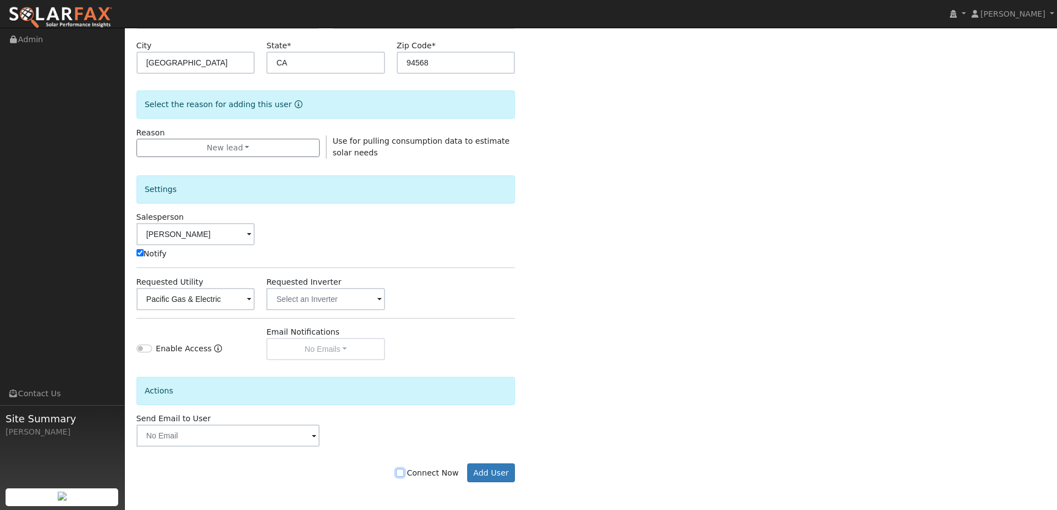
click at [404, 474] on input "Connect Now" at bounding box center [400, 473] width 8 height 8
checkbox input "true"
click at [493, 477] on button "Add User" at bounding box center [491, 472] width 48 height 19
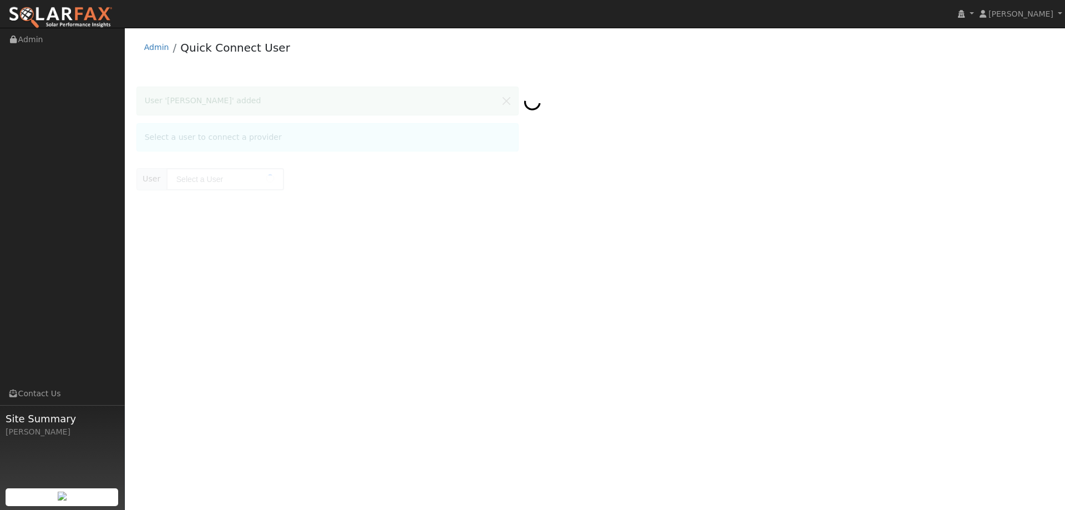
type input "[PERSON_NAME]"
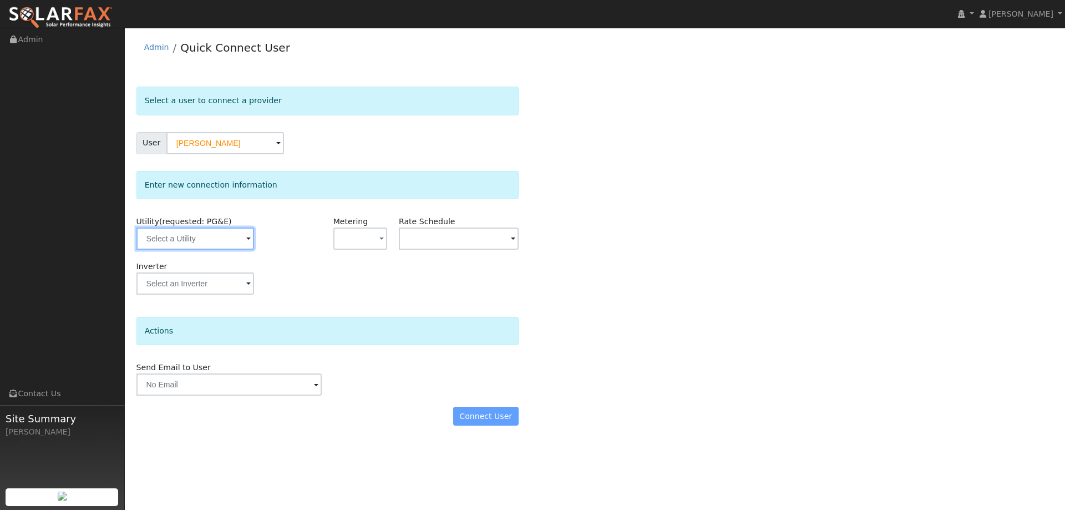
click at [234, 232] on input "text" at bounding box center [195, 238] width 118 height 22
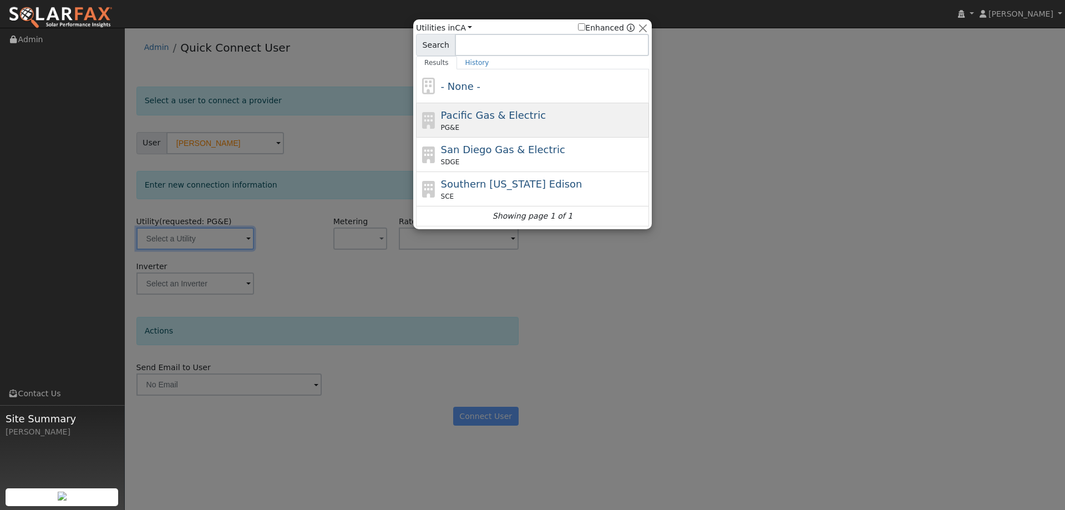
click at [490, 121] on span "Pacific Gas & Electric" at bounding box center [493, 115] width 105 height 12
type input "PG&E"
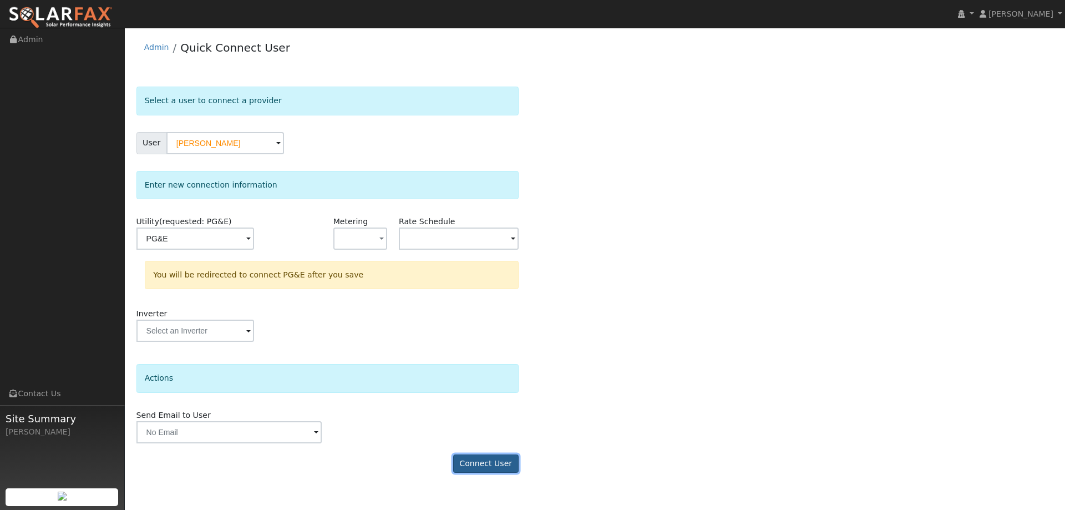
click at [471, 458] on button "Connect User" at bounding box center [485, 463] width 65 height 19
